Goal: Task Accomplishment & Management: Manage account settings

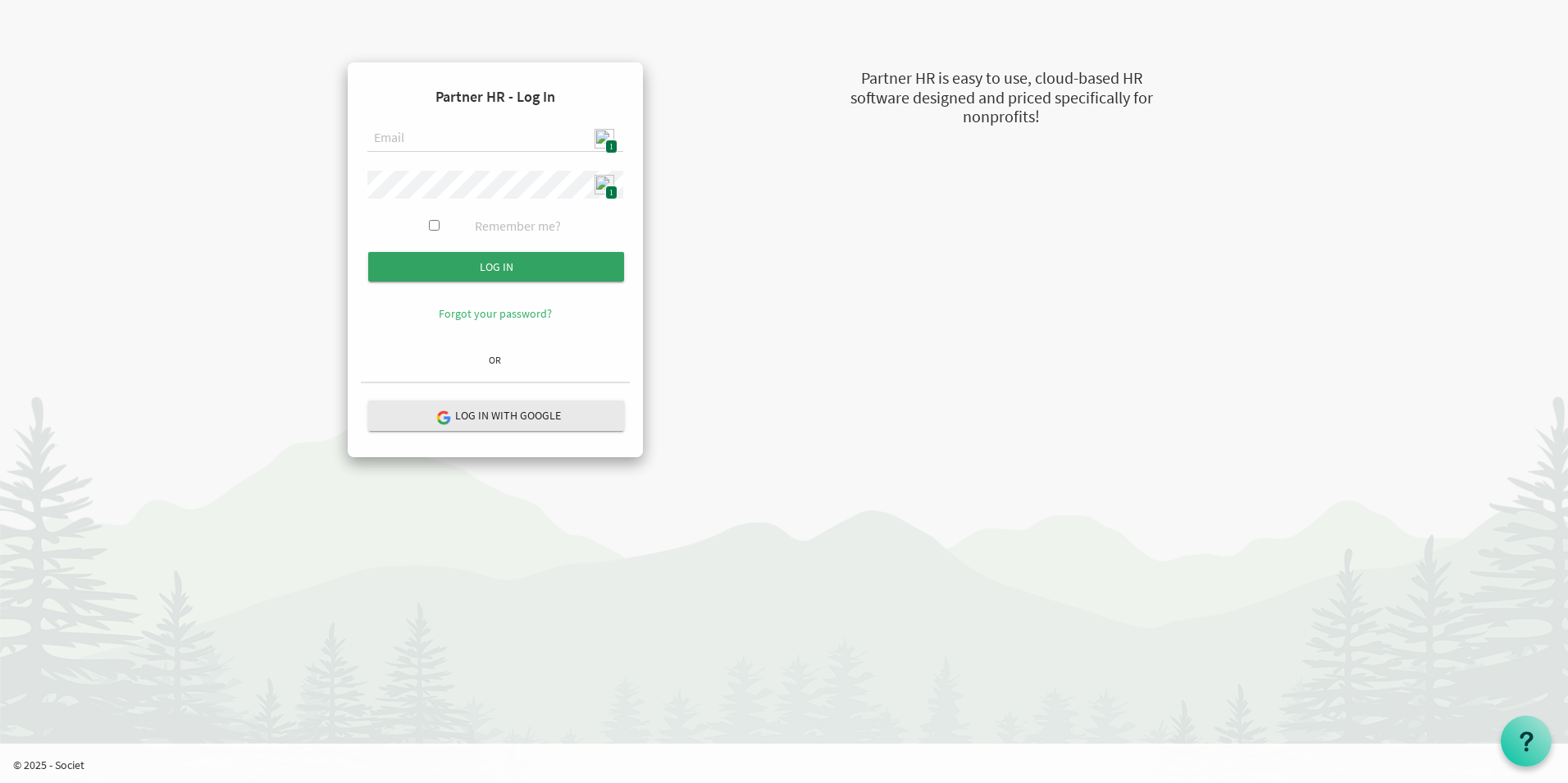
type input "[EMAIL_ADDRESS][DOMAIN_NAME]"
click at [507, 265] on input "submit" at bounding box center [496, 267] width 256 height 29
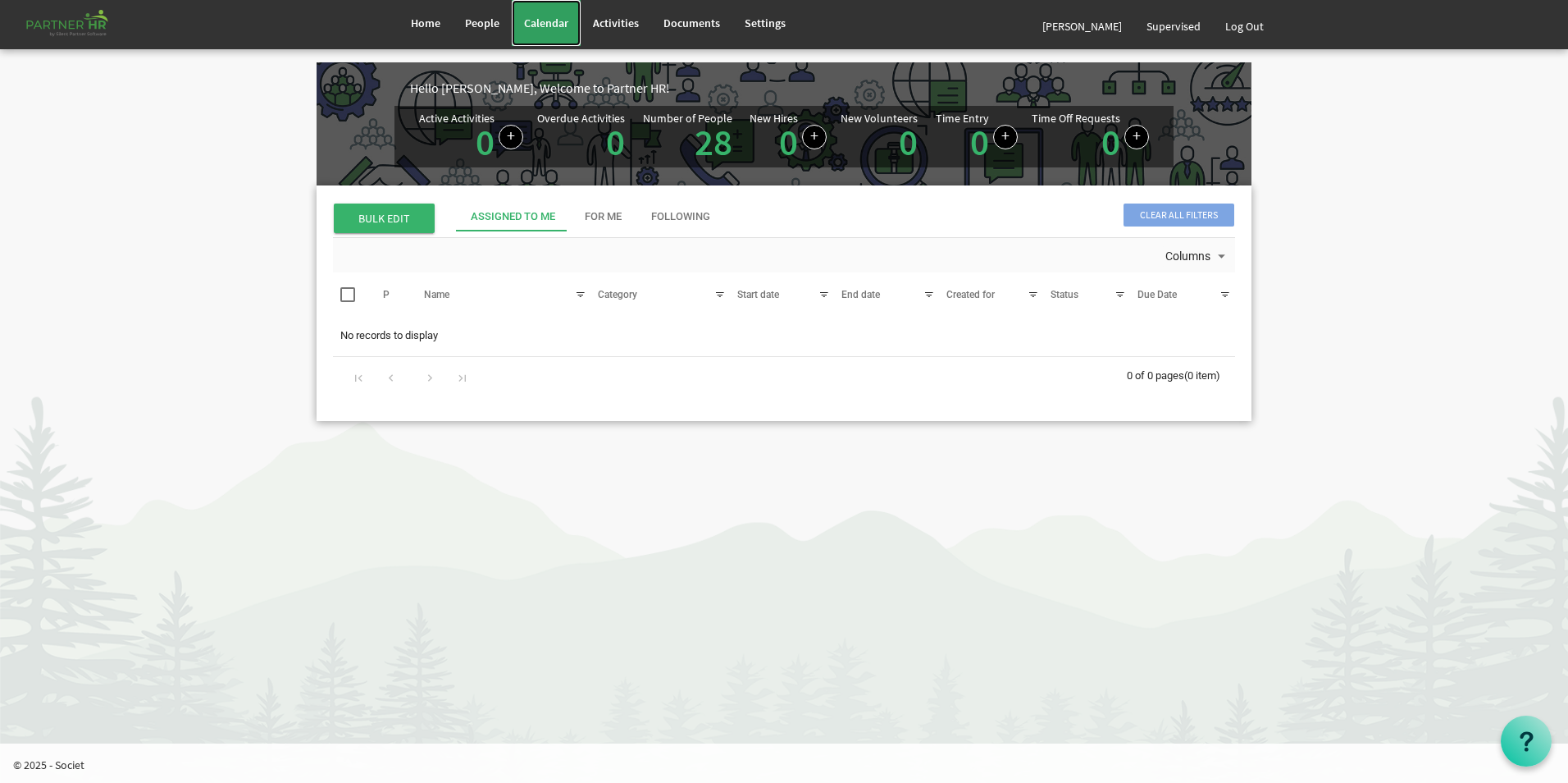
click at [531, 28] on span "Calendar" at bounding box center [546, 23] width 44 height 15
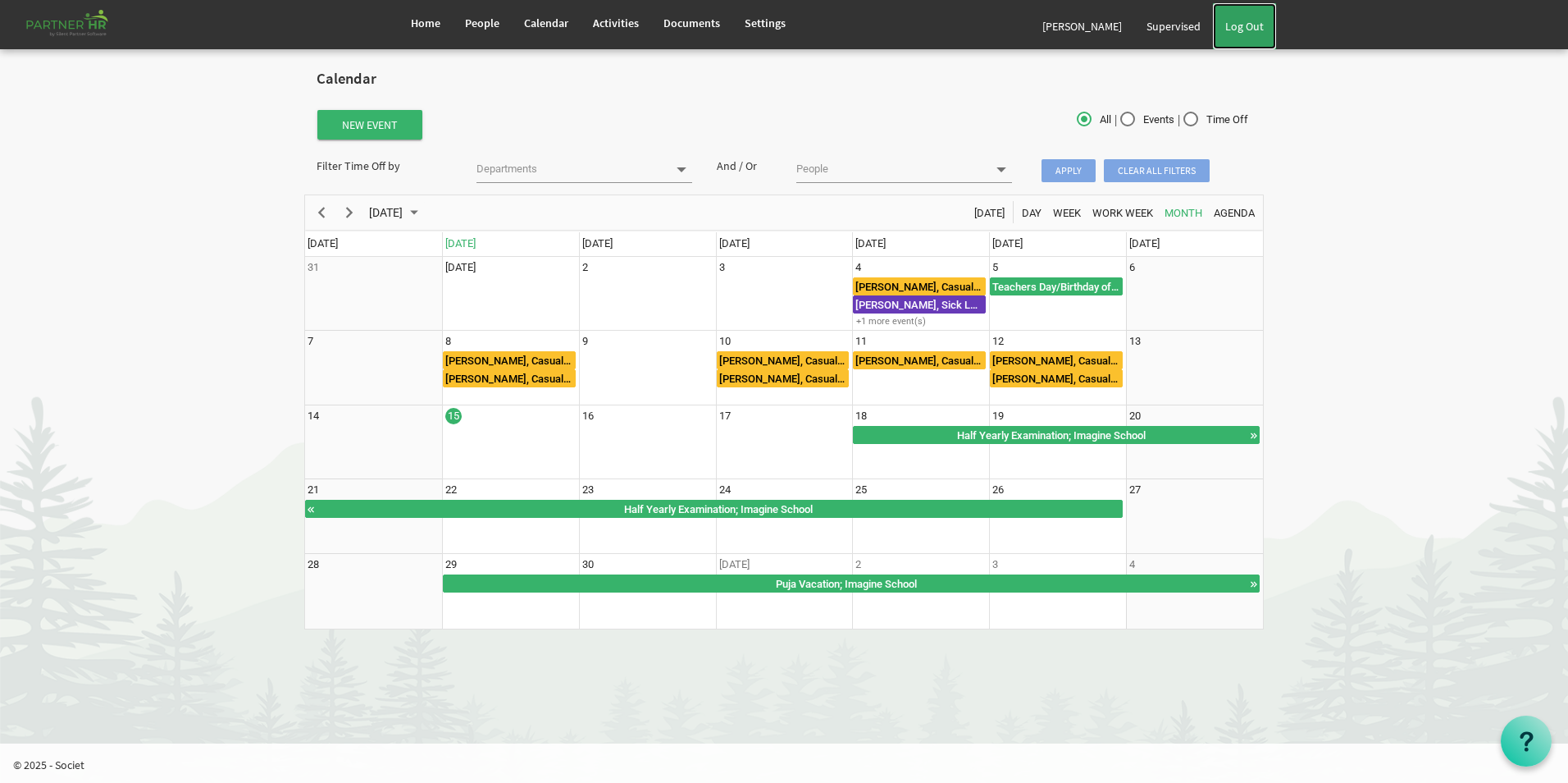
click at [1246, 36] on link "Log Out" at bounding box center [1244, 26] width 63 height 46
